Goal: Task Accomplishment & Management: Use online tool/utility

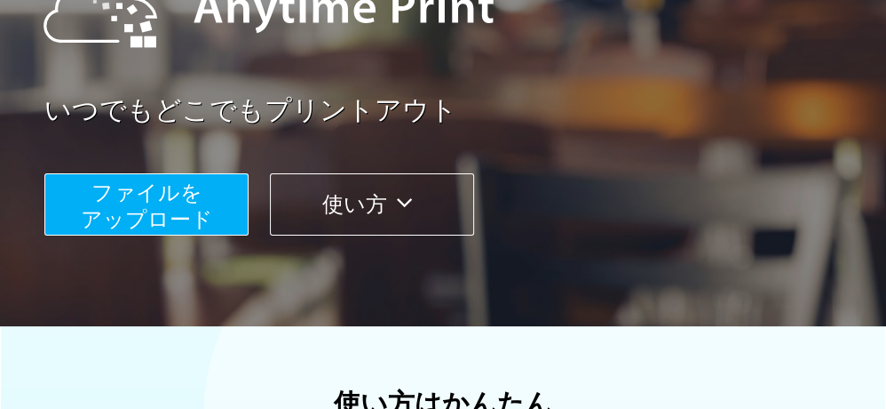
scroll to position [355, 0]
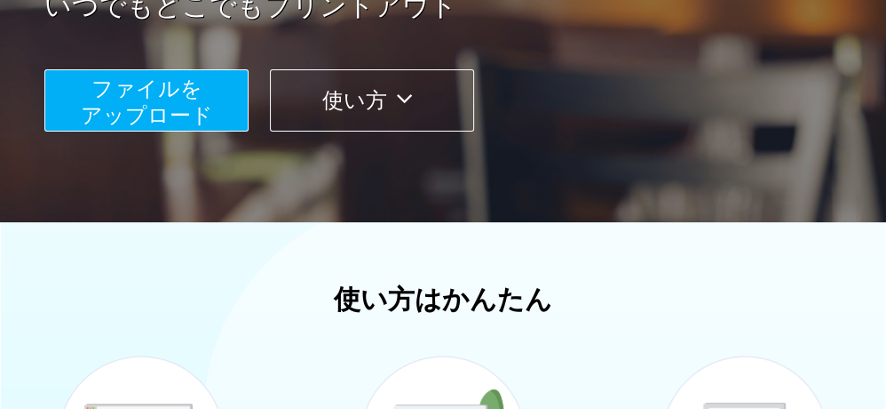
click at [168, 109] on span "ファイルを ​​アップロード" at bounding box center [147, 101] width 132 height 51
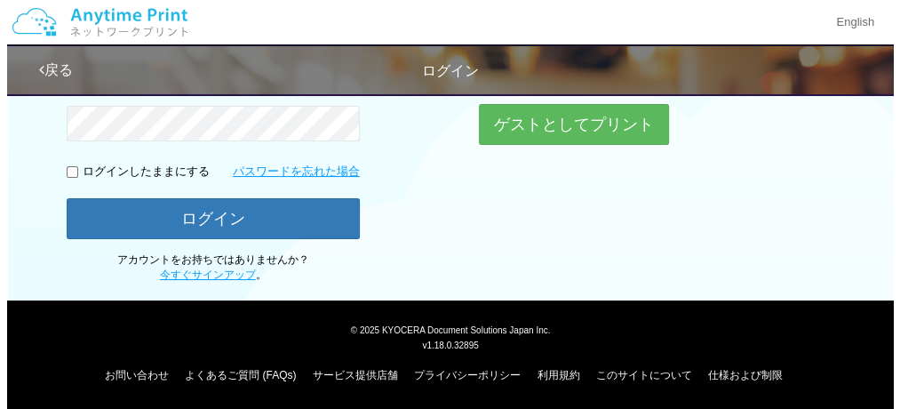
scroll to position [224, 0]
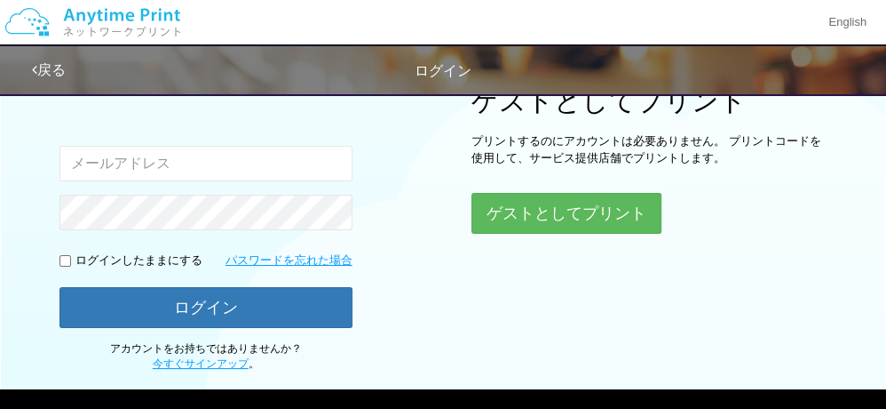
click at [130, 157] on input "email" at bounding box center [206, 164] width 293 height 36
type input "[EMAIL_ADDRESS][DOMAIN_NAME]"
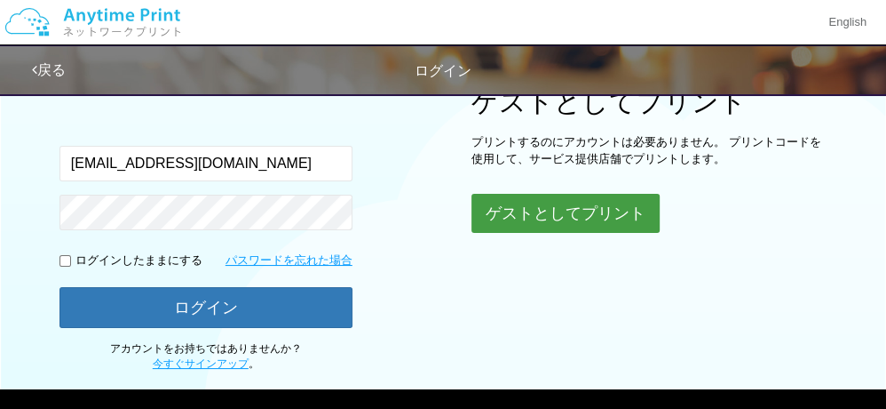
click at [585, 214] on button "ゲストとしてプリント" at bounding box center [566, 213] width 188 height 39
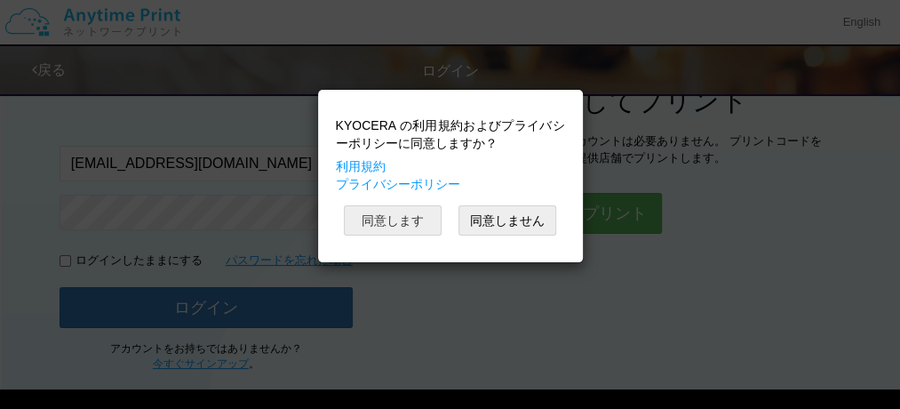
click at [380, 213] on button "同意します" at bounding box center [393, 220] width 98 height 30
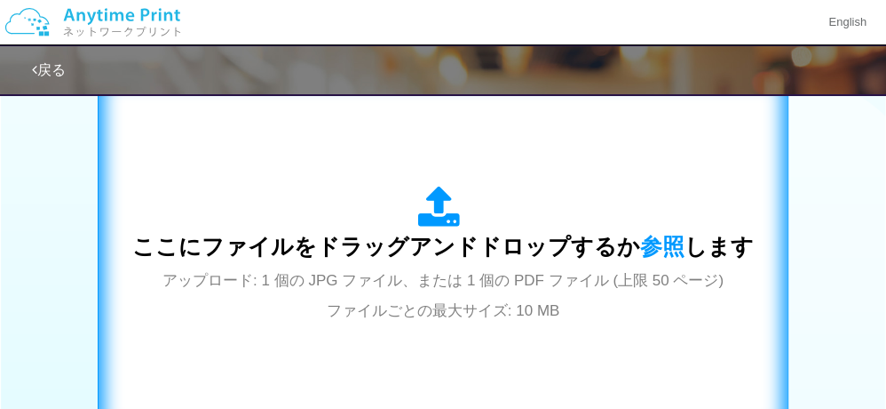
scroll to position [586, 0]
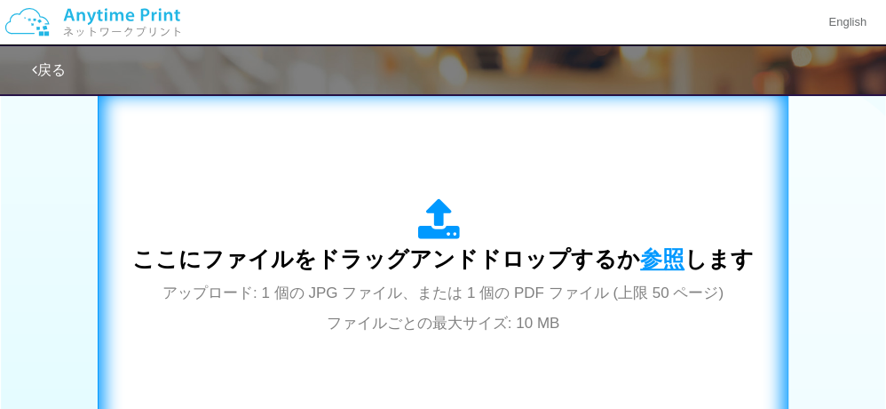
click at [655, 248] on span "参照" at bounding box center [662, 258] width 44 height 25
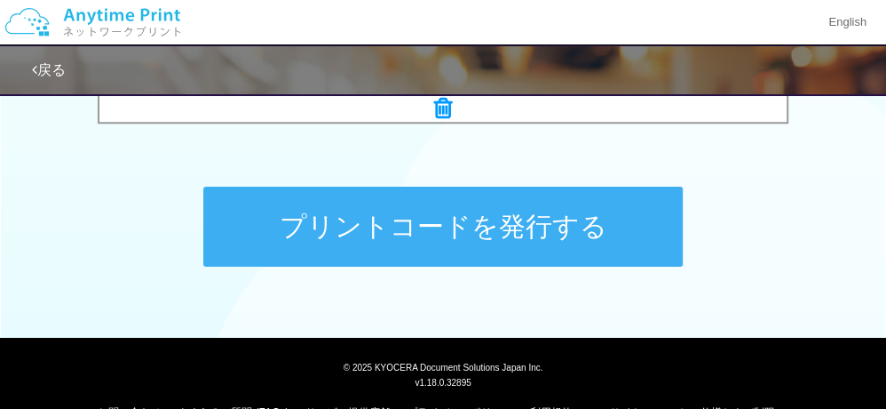
scroll to position [942, 0]
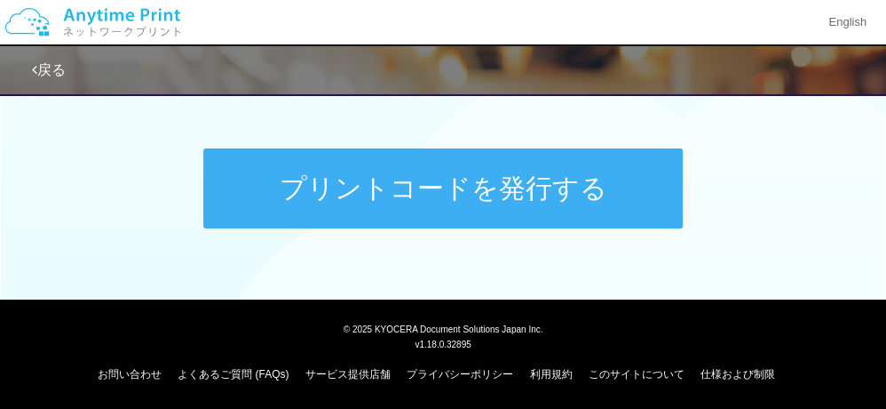
click at [386, 178] on button "プリントコードを発行する" at bounding box center [443, 188] width 480 height 80
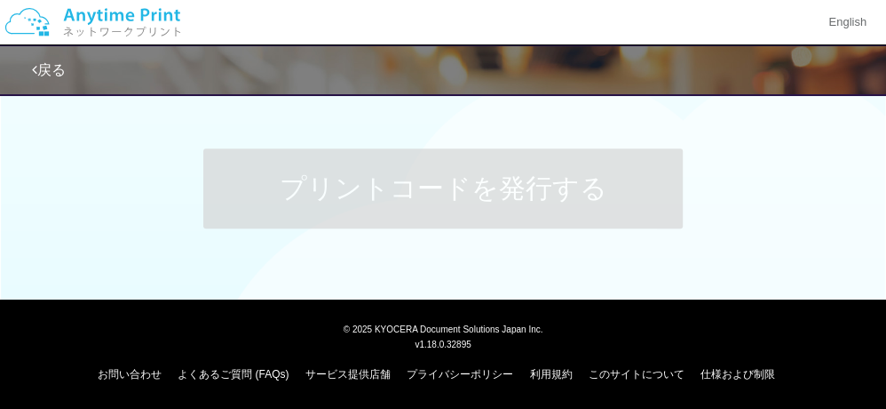
scroll to position [0, 0]
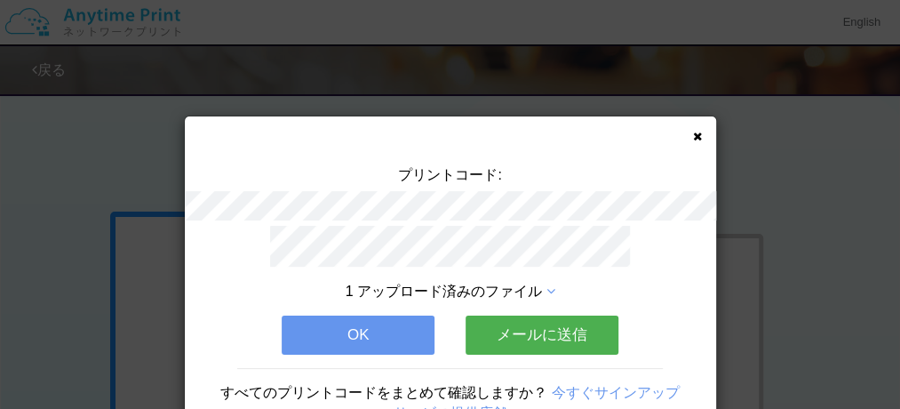
click at [341, 324] on button "OK" at bounding box center [358, 334] width 153 height 39
